Goal: Check status: Check status

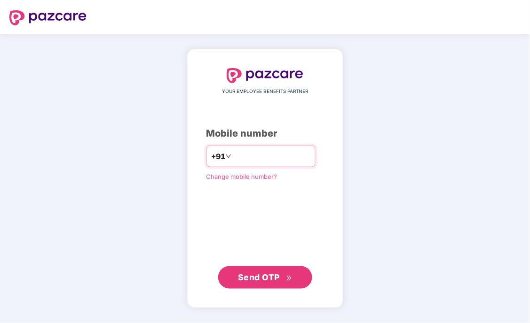
click at [272, 153] on input "number" at bounding box center [271, 156] width 77 height 15
type input "*"
type input "**********"
click at [258, 282] on span "Send OTP" at bounding box center [265, 277] width 54 height 13
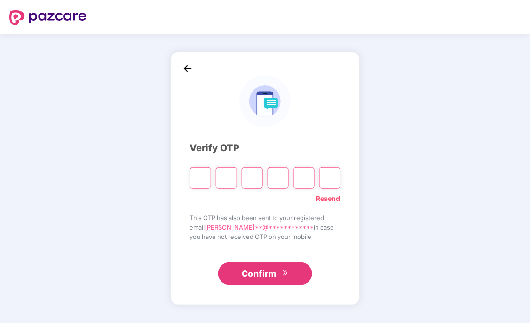
type input "*"
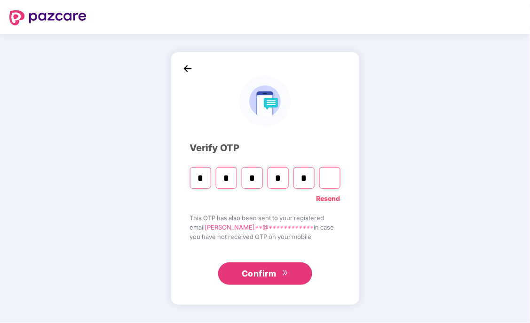
type input "*"
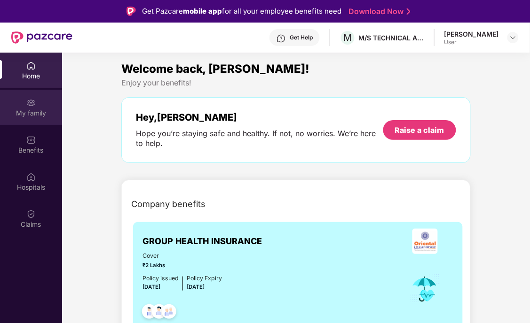
click at [30, 106] on img at bounding box center [30, 102] width 9 height 9
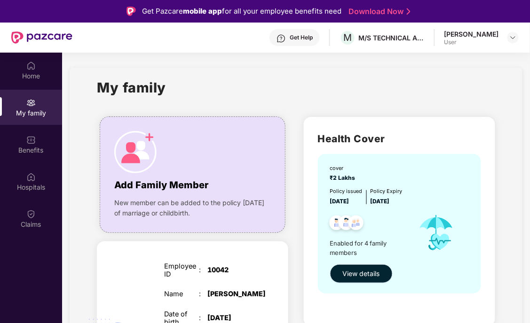
click at [371, 274] on span "View details" at bounding box center [361, 274] width 37 height 10
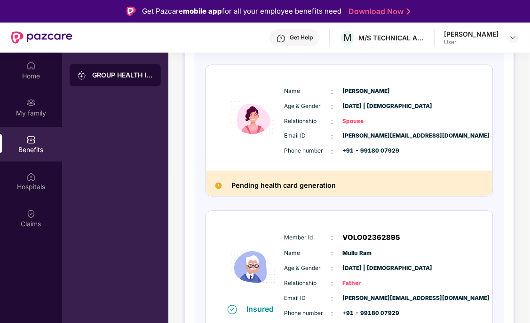
scroll to position [209, 0]
